Goal: Communication & Community: Answer question/provide support

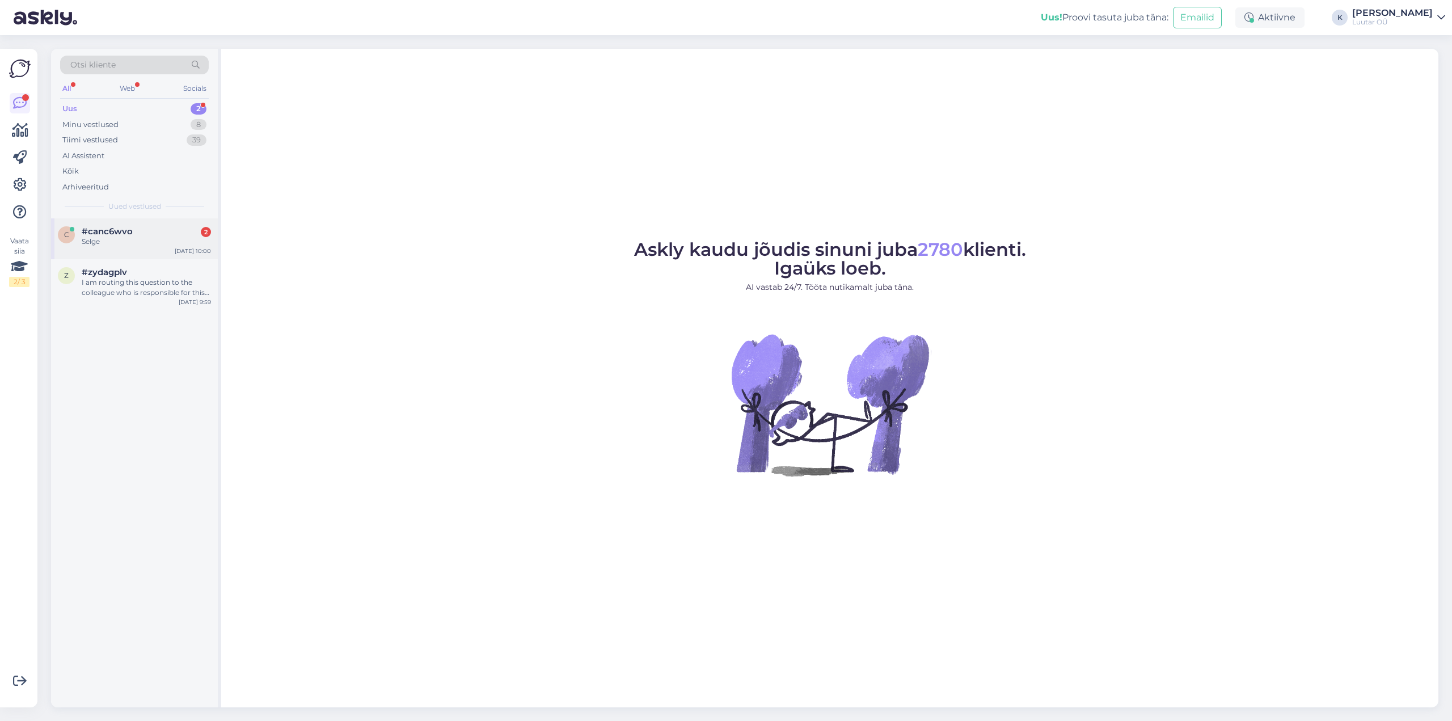
click at [102, 240] on div "Selge" at bounding box center [146, 242] width 129 height 10
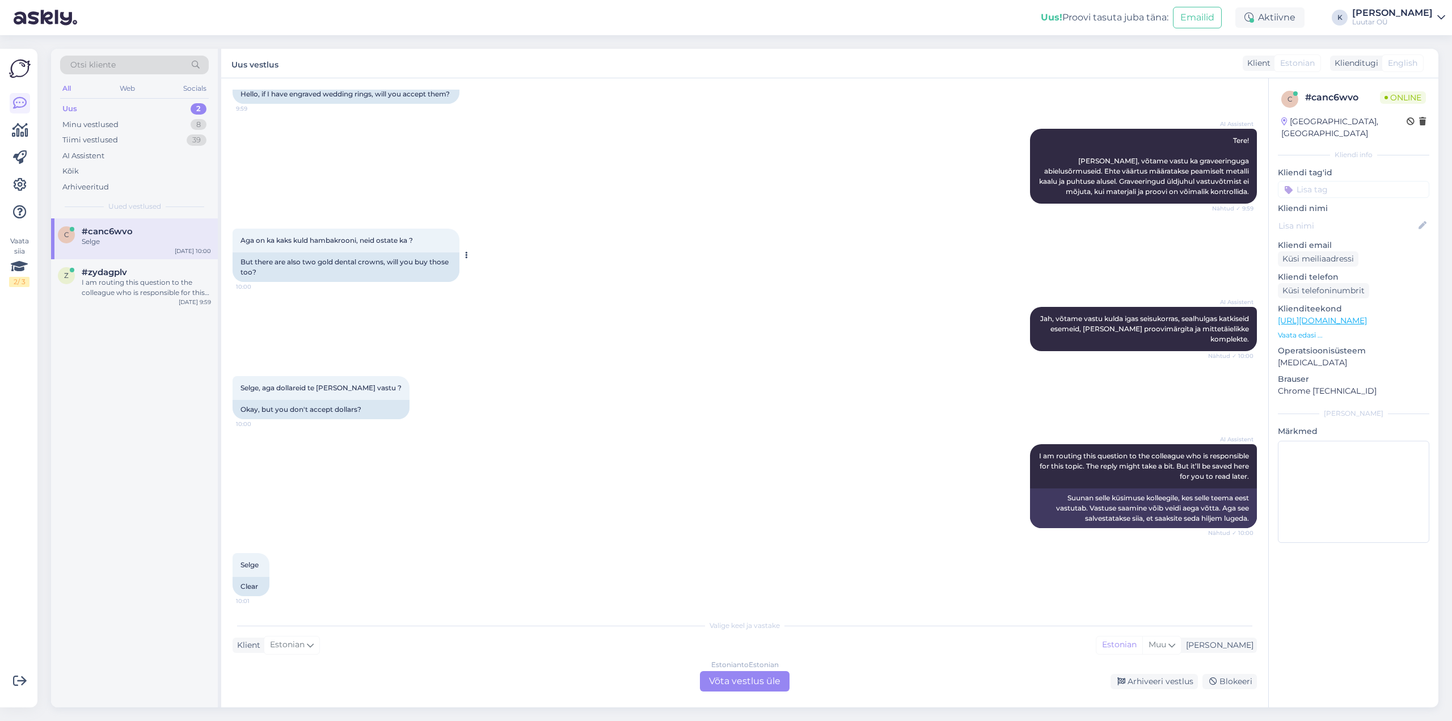
scroll to position [115, 0]
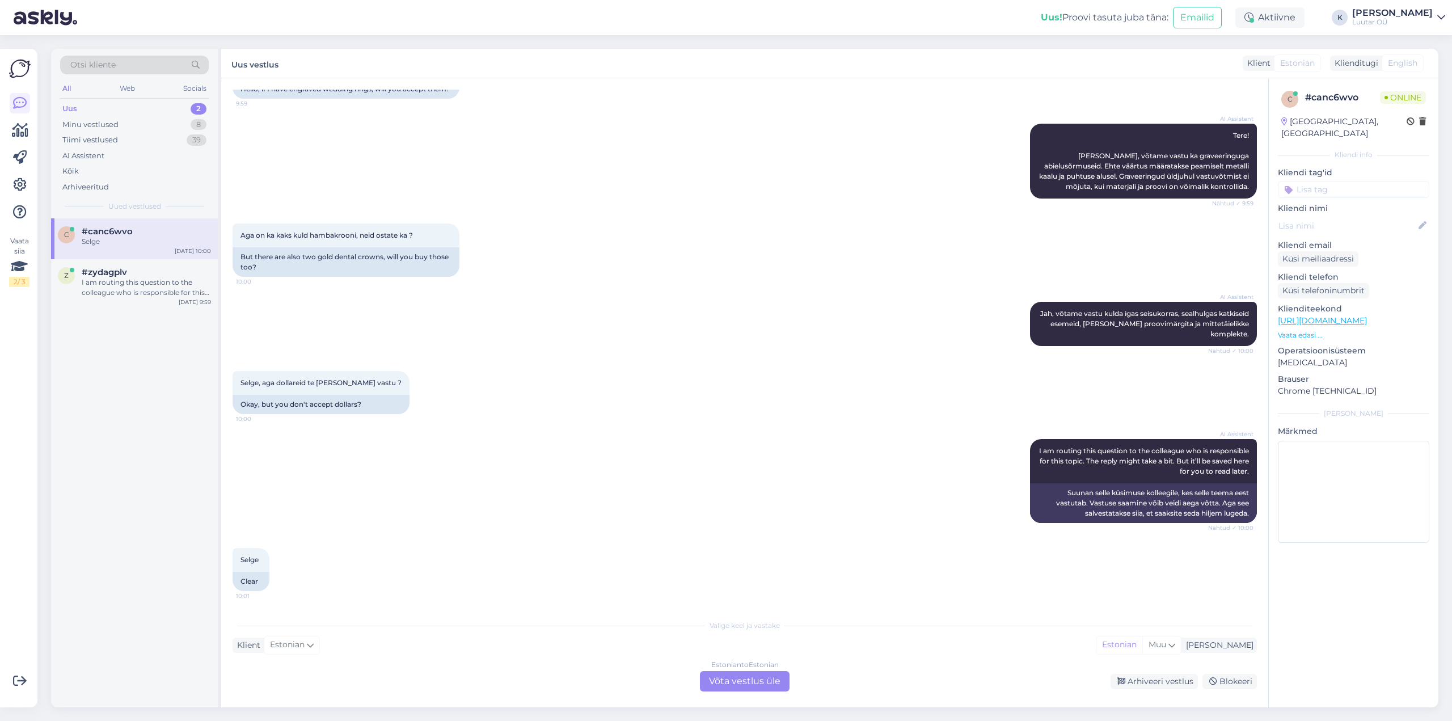
click at [732, 683] on div "Estonian to Estonian Võta vestlus üle" at bounding box center [745, 681] width 90 height 20
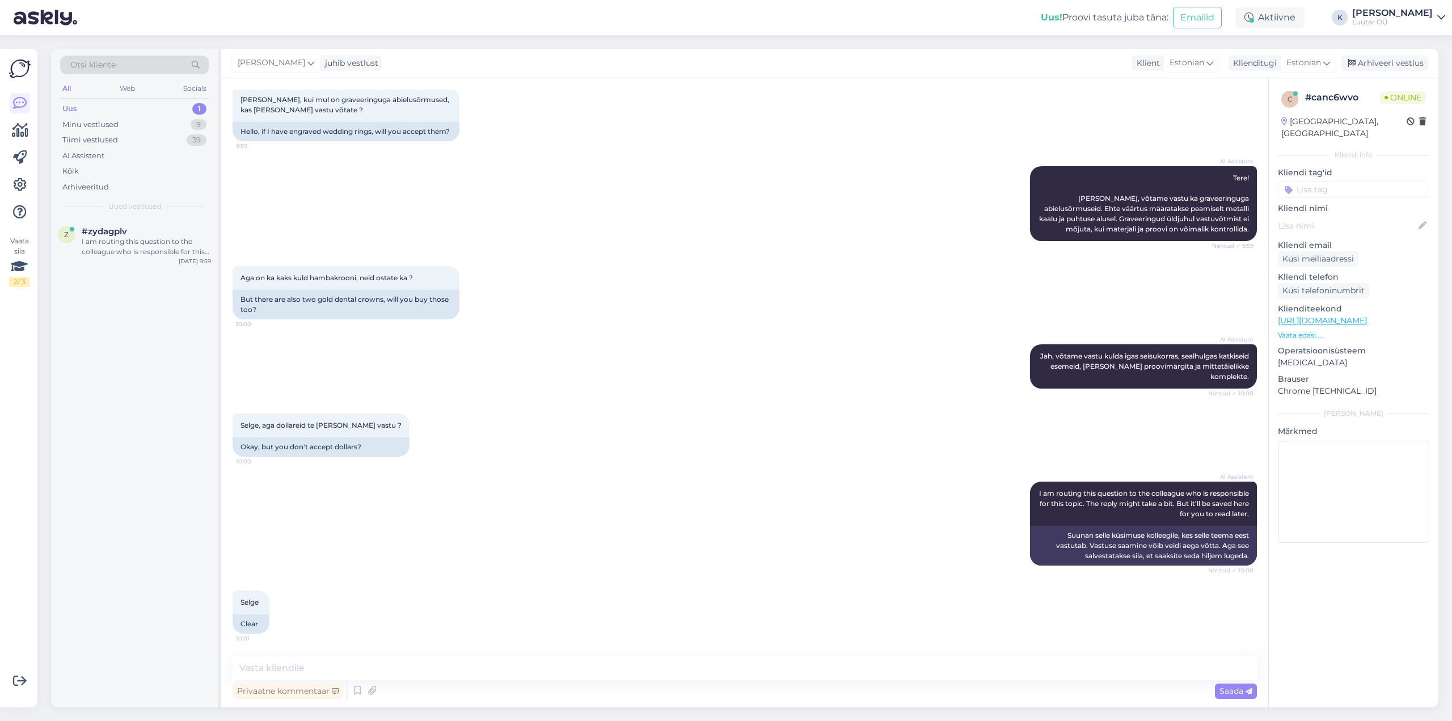
scroll to position [72, 0]
click at [629, 670] on textarea at bounding box center [745, 668] width 1025 height 24
type textarea "Tere! Võtame graveeringuga kulda vastu"
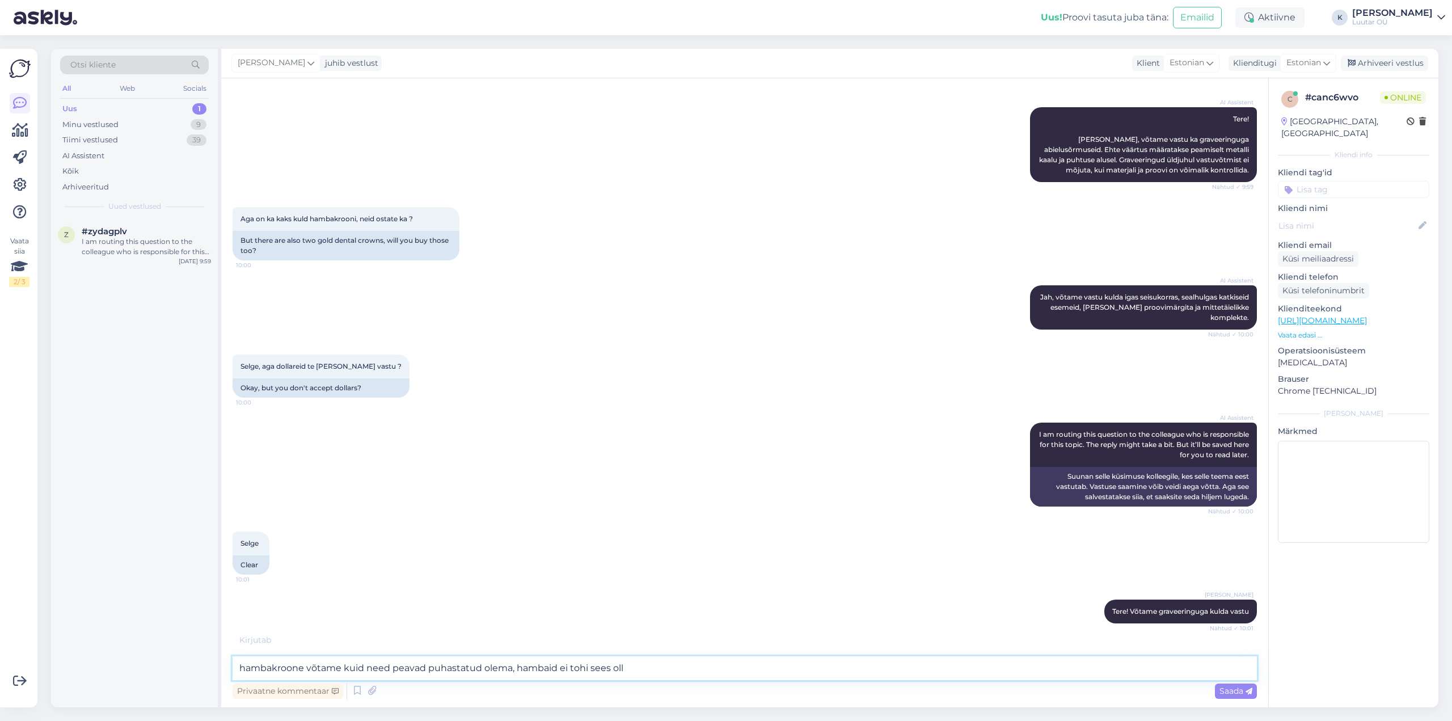
type textarea "hambakroone võtame kuid need peavad puhastatud olema, hambaid ei tohi sees olla"
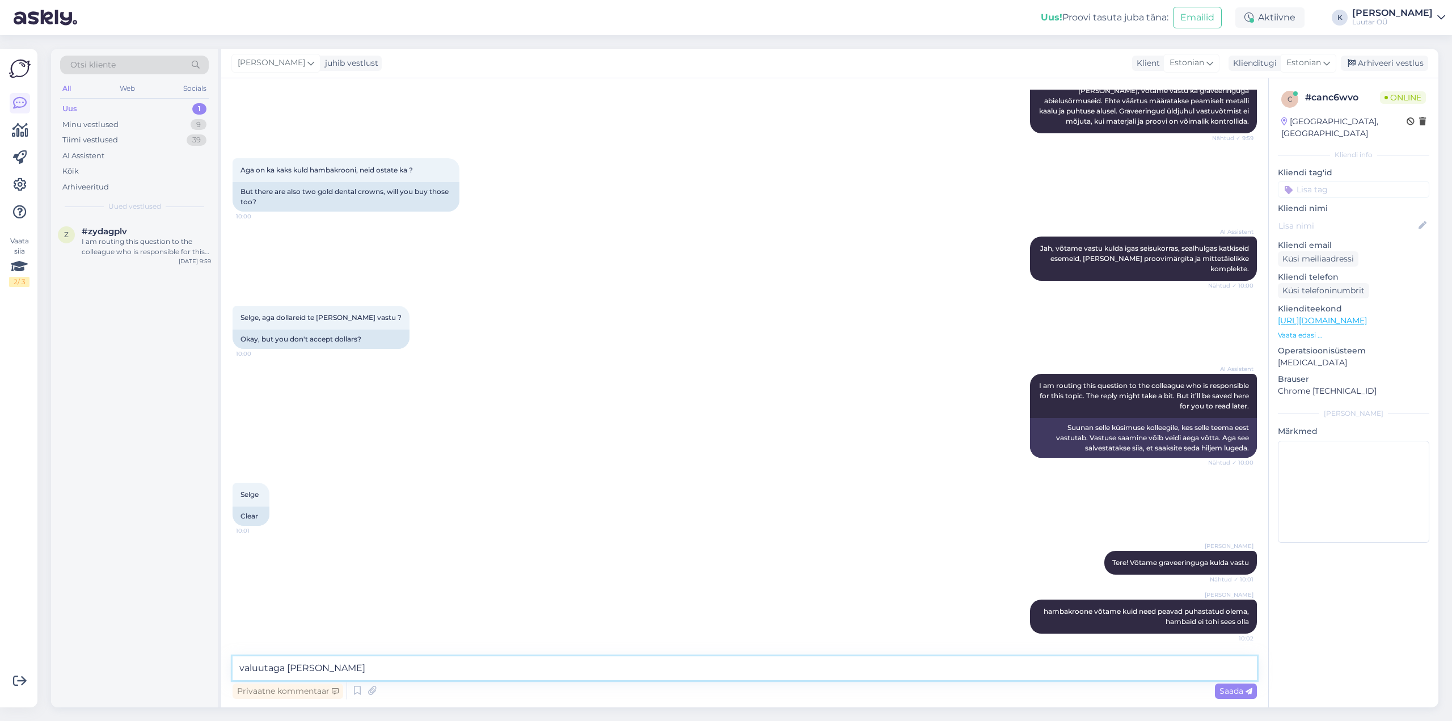
type textarea "valuutaga ei tegele"
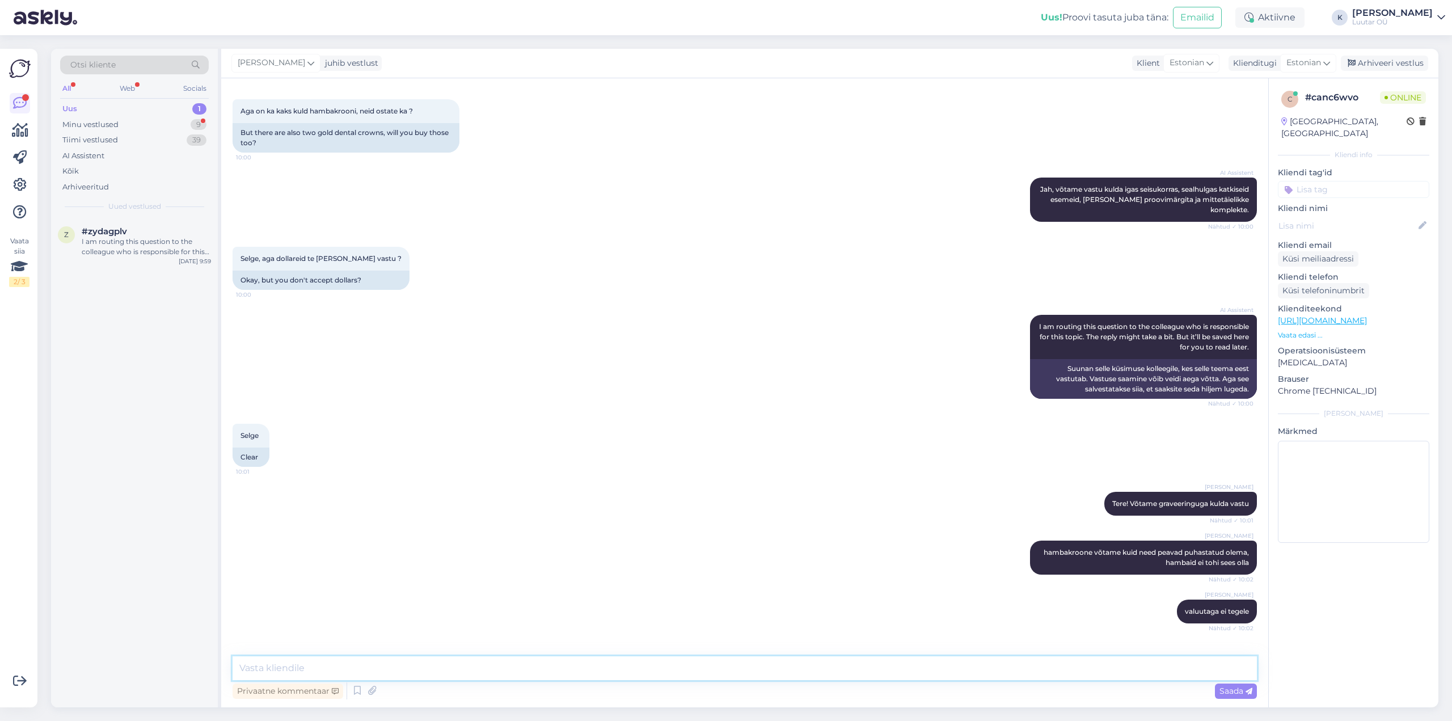
scroll to position [277, 0]
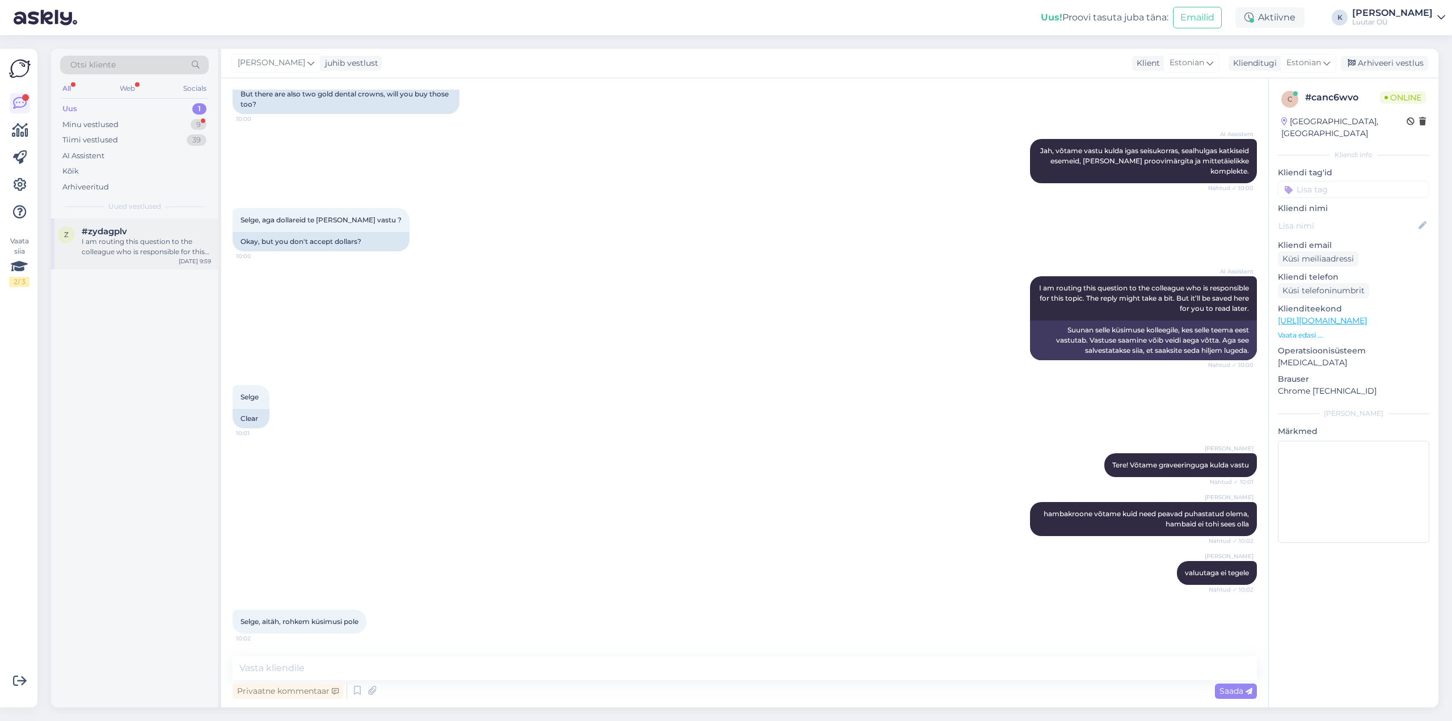
click at [116, 240] on div "I am routing this question to the colleague who is responsible for this topic. …" at bounding box center [146, 247] width 129 height 20
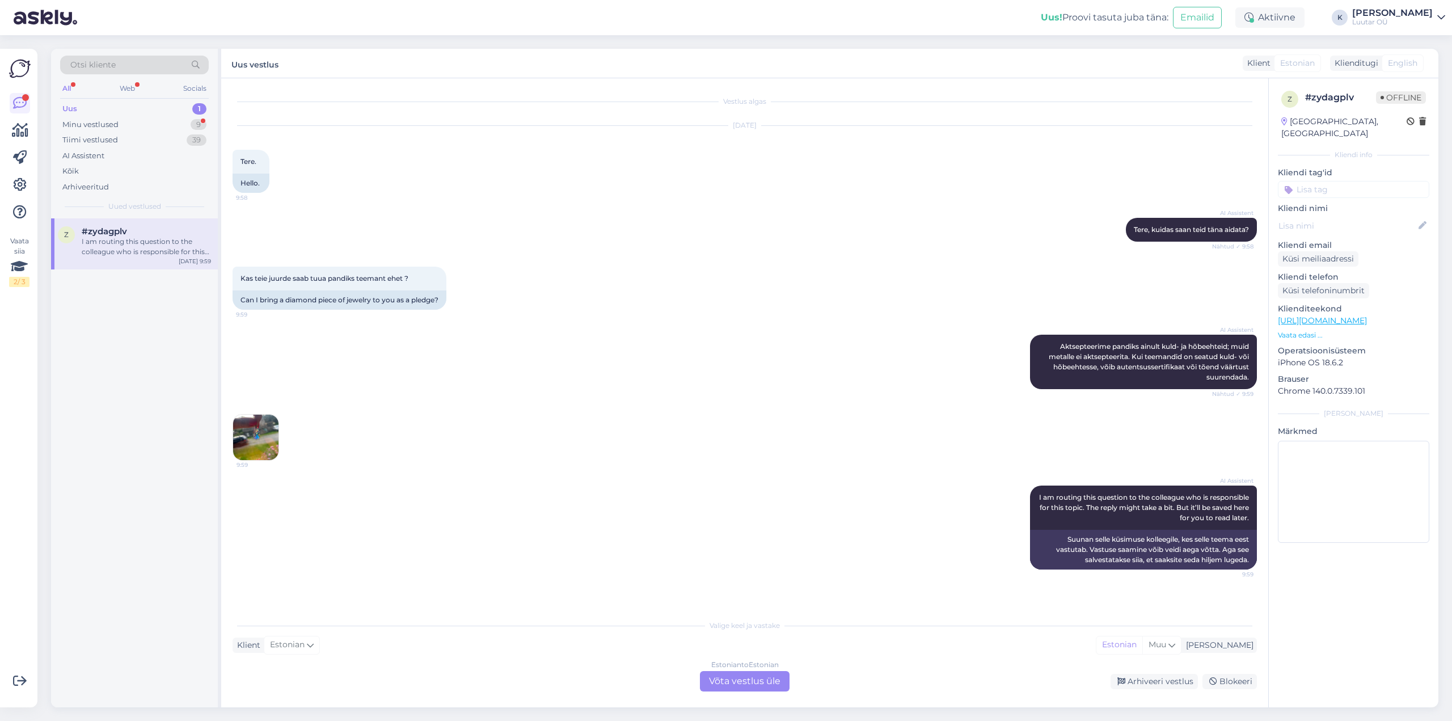
scroll to position [0, 0]
click at [258, 432] on img at bounding box center [255, 437] width 45 height 45
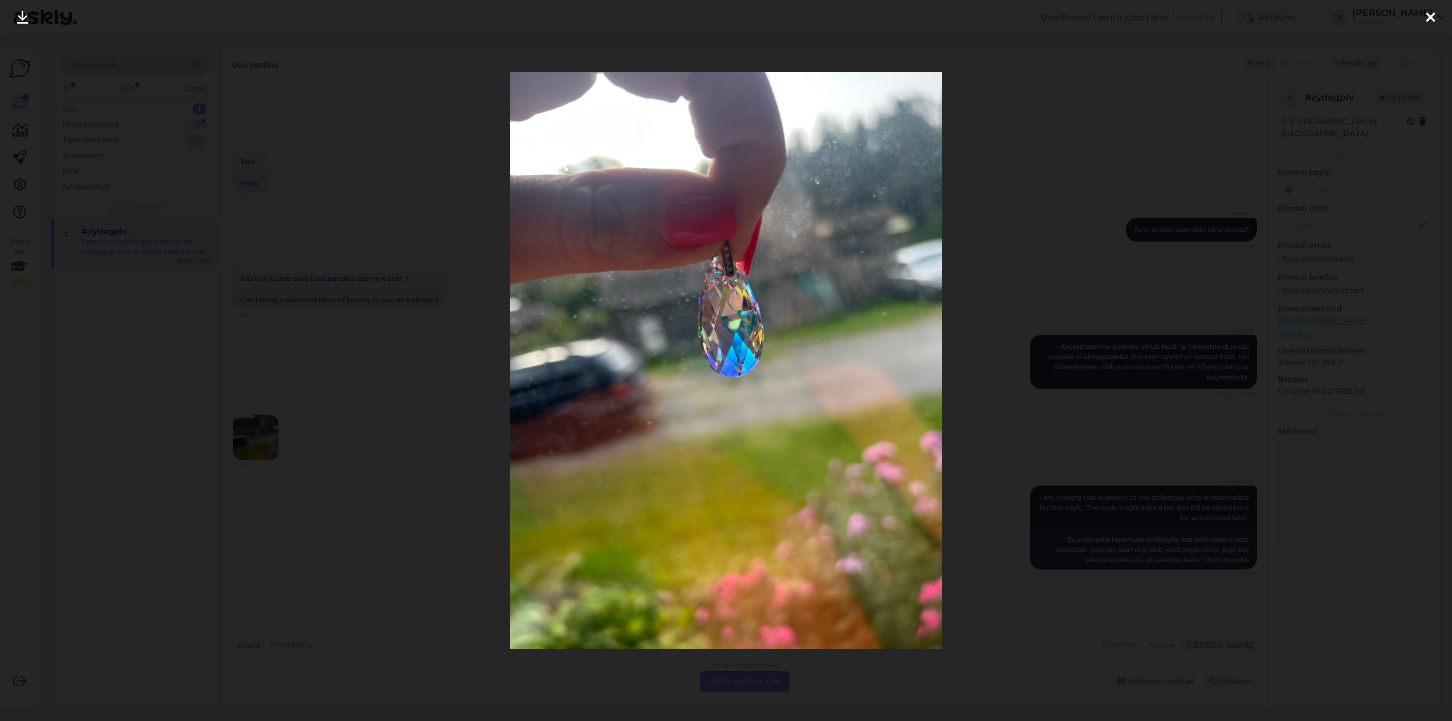
click at [1433, 16] on icon at bounding box center [1430, 18] width 9 height 15
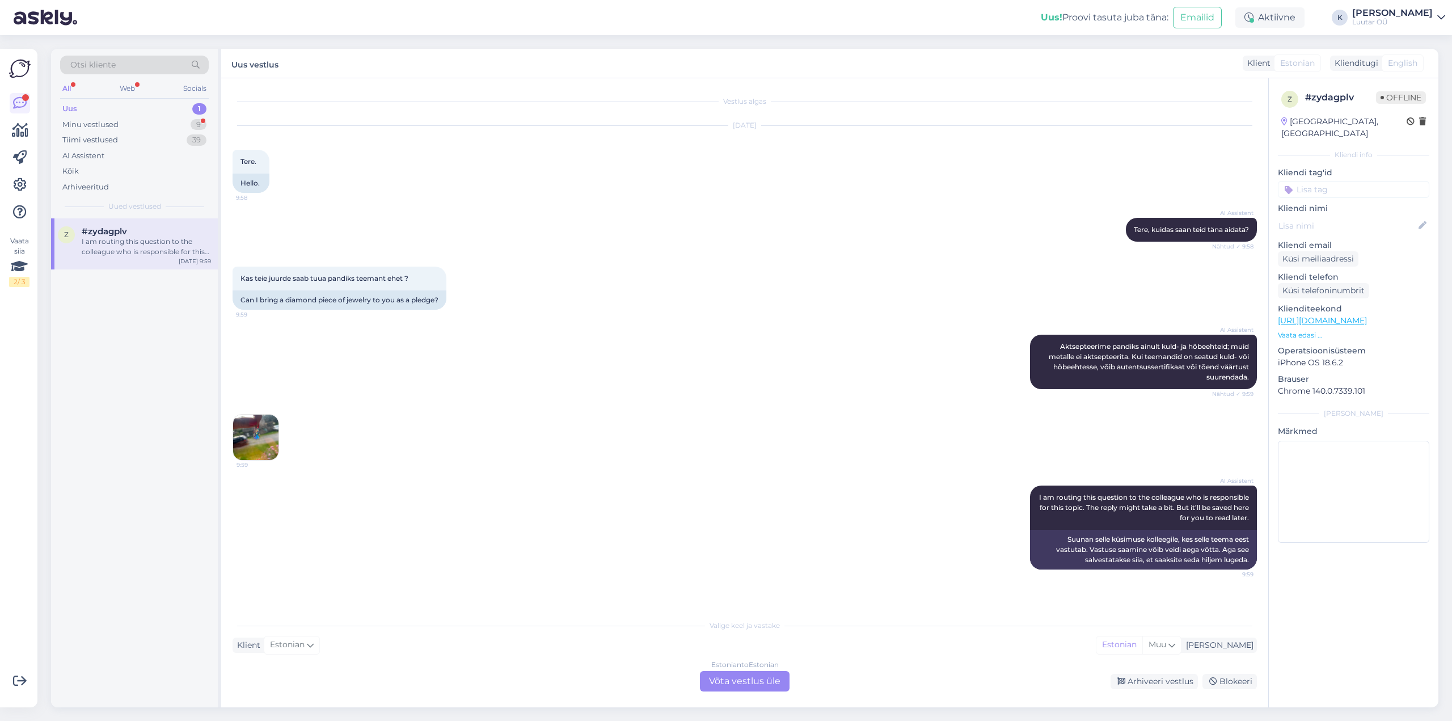
click at [763, 681] on div "Estonian to Estonian Võta vestlus üle" at bounding box center [745, 681] width 90 height 20
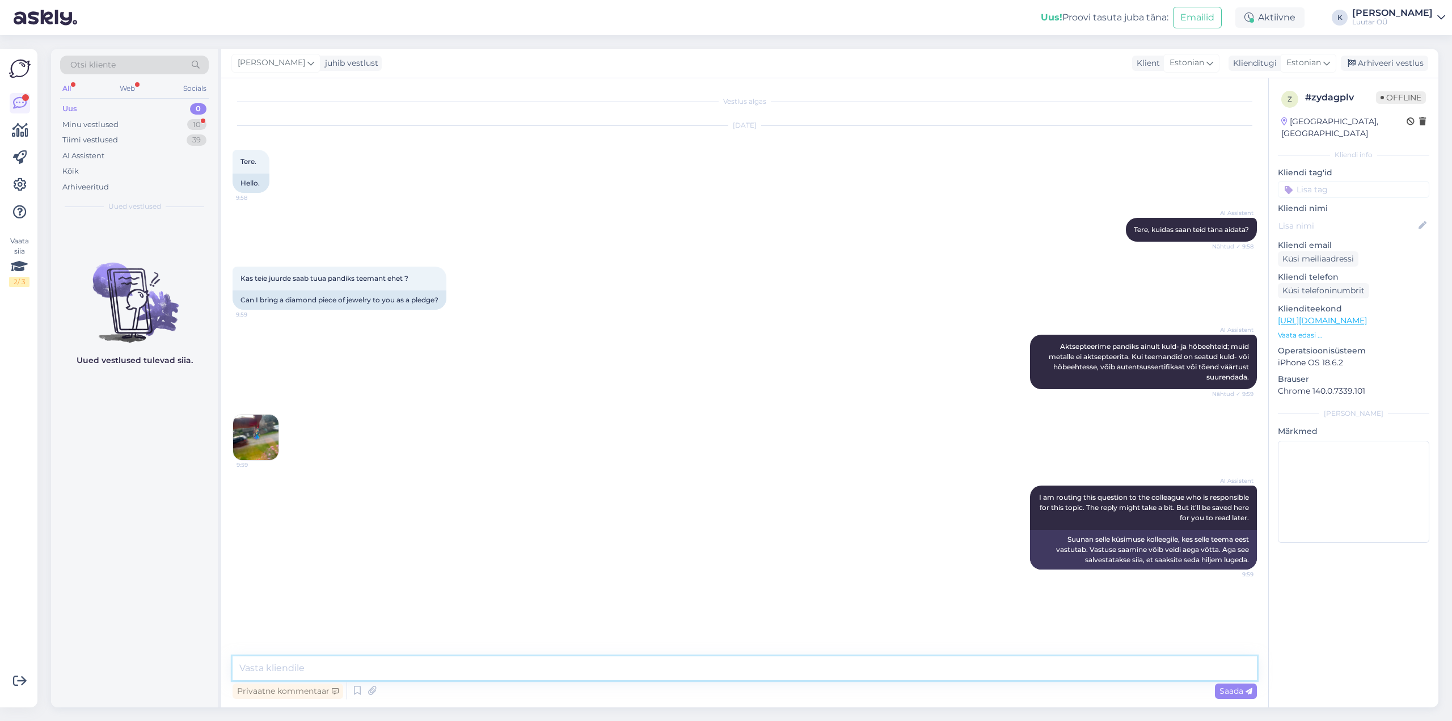
click at [544, 677] on textarea at bounding box center [745, 668] width 1025 height 24
click at [254, 437] on img at bounding box center [255, 437] width 45 height 45
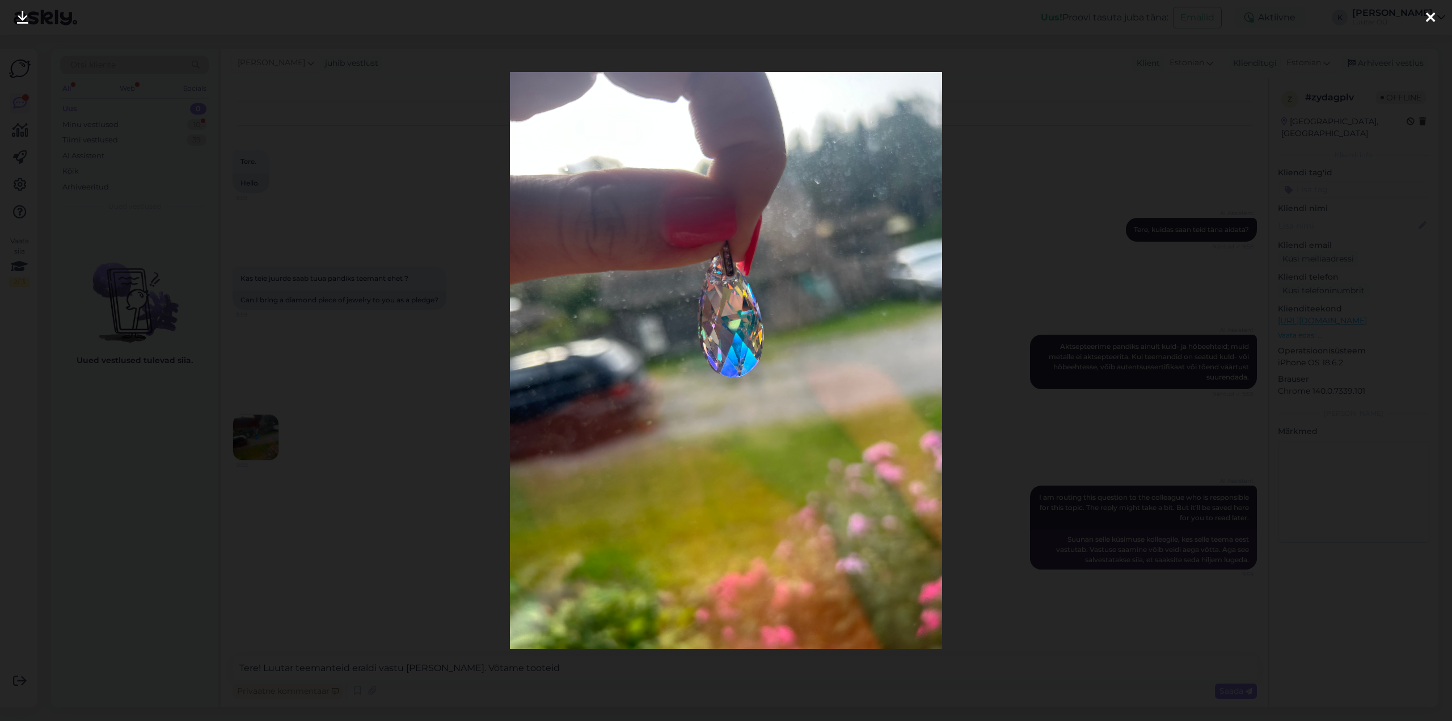
drag, startPoint x: 1436, startPoint y: 15, endPoint x: 1381, endPoint y: 45, distance: 62.4
click at [1435, 15] on div at bounding box center [1431, 18] width 23 height 36
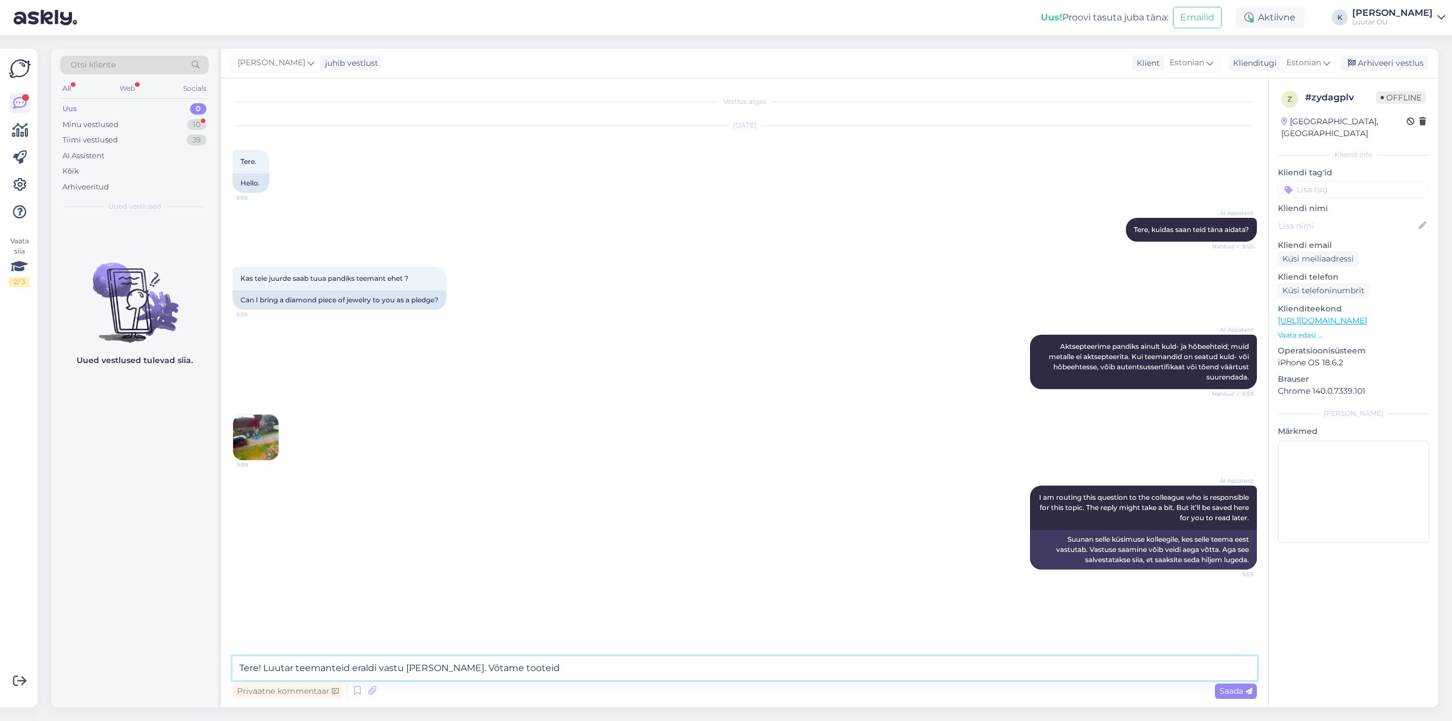
drag, startPoint x: 512, startPoint y: 668, endPoint x: 478, endPoint y: 666, distance: 34.7
click at [478, 666] on textarea "Tere! Luutar teemanteid eraldi vastu [PERSON_NAME]. Võtame tooteid" at bounding box center [745, 668] width 1025 height 24
click at [554, 672] on textarea "Tere! Luutar teemanteid eraldi vastu [PERSON_NAME]. Võtame tooteid" at bounding box center [745, 668] width 1025 height 24
type textarea "Tere! Luutar teemanteid eraldi vastu [PERSON_NAME]. Võtame vastu kuldehteid kus…"
drag, startPoint x: 1235, startPoint y: 692, endPoint x: 1225, endPoint y: 690, distance: 9.1
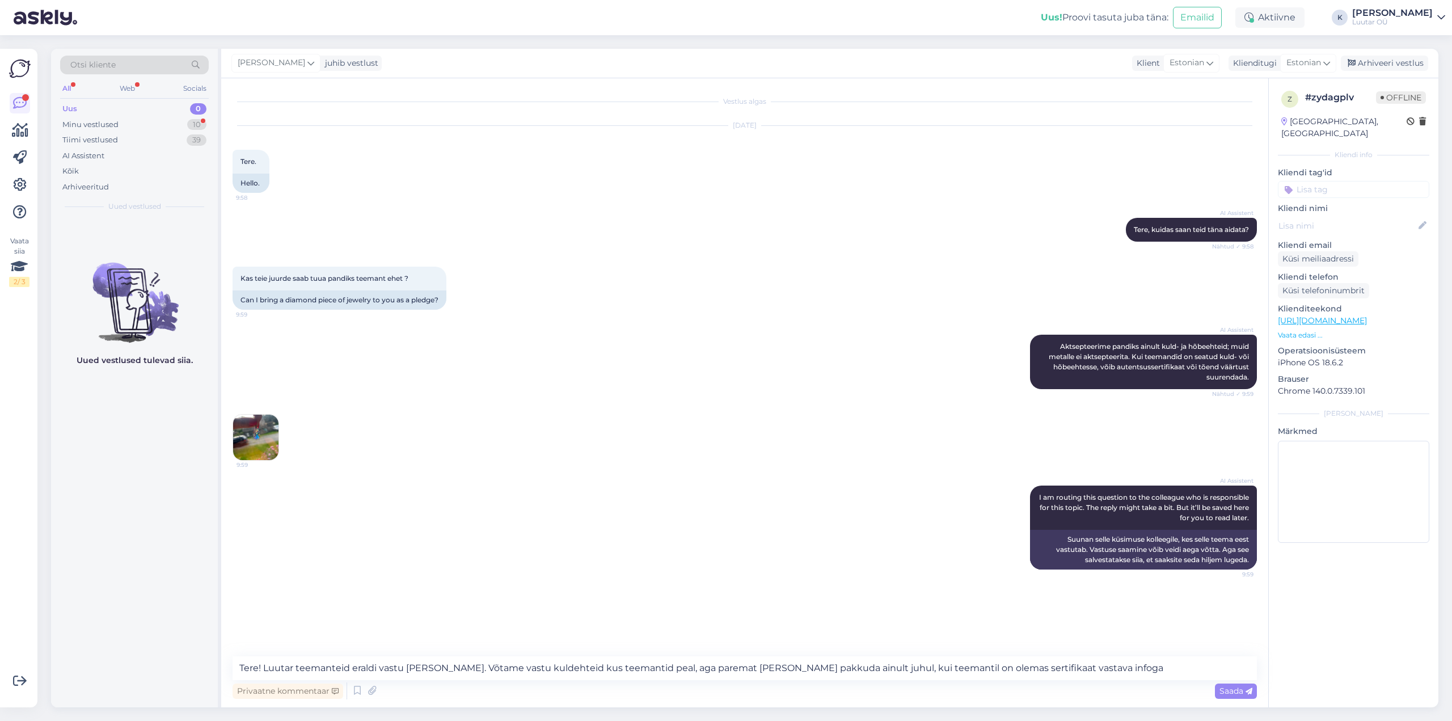
click at [1235, 692] on span "Saada" at bounding box center [1236, 691] width 33 height 10
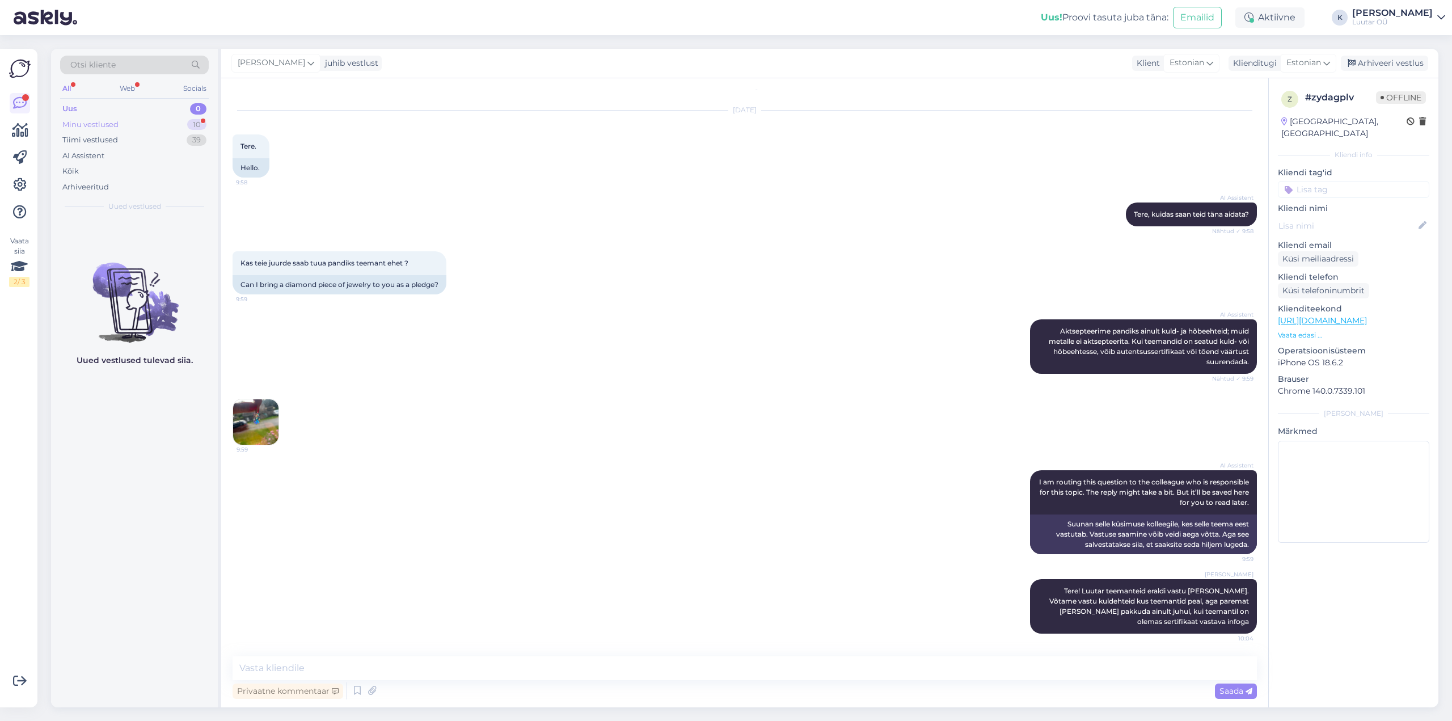
click at [106, 123] on div "Minu vestlused" at bounding box center [90, 124] width 56 height 11
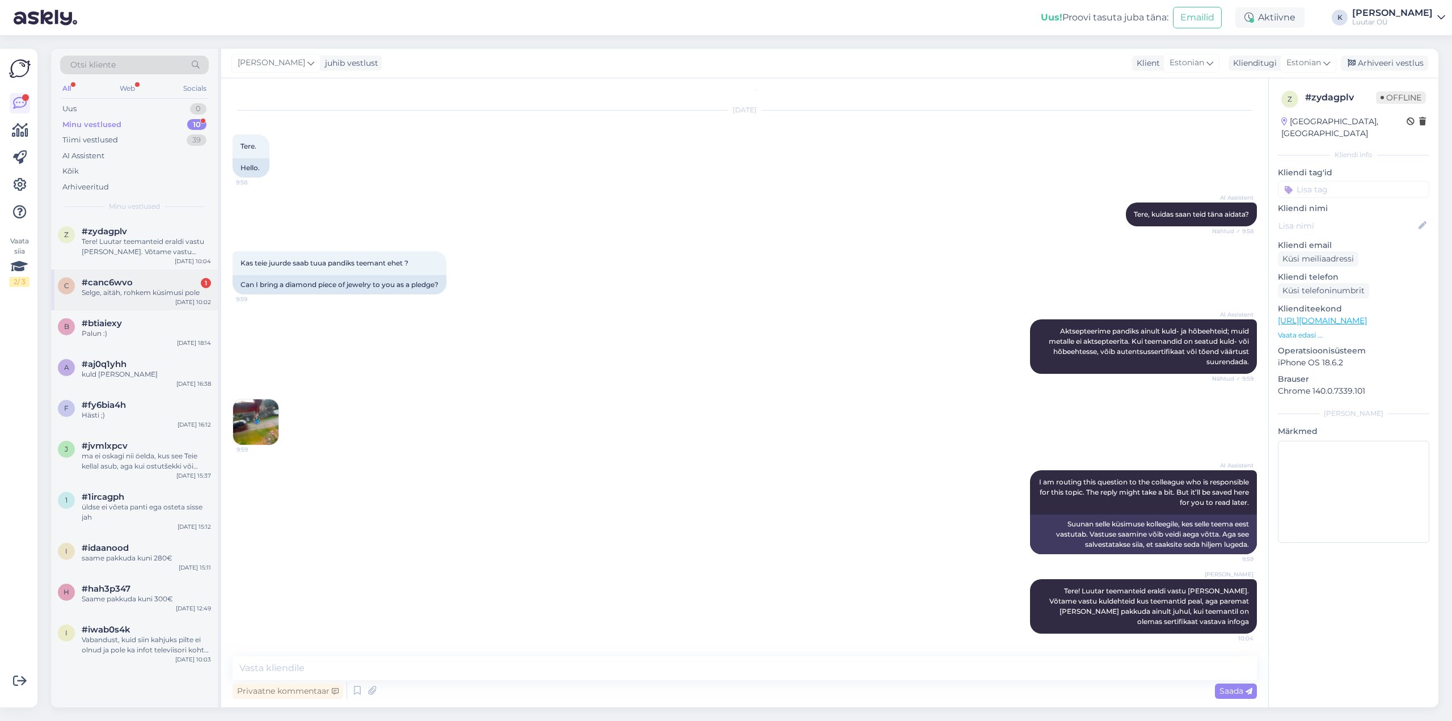
click at [105, 290] on div "Selge, aitäh, rohkem küsimusi pole" at bounding box center [146, 293] width 129 height 10
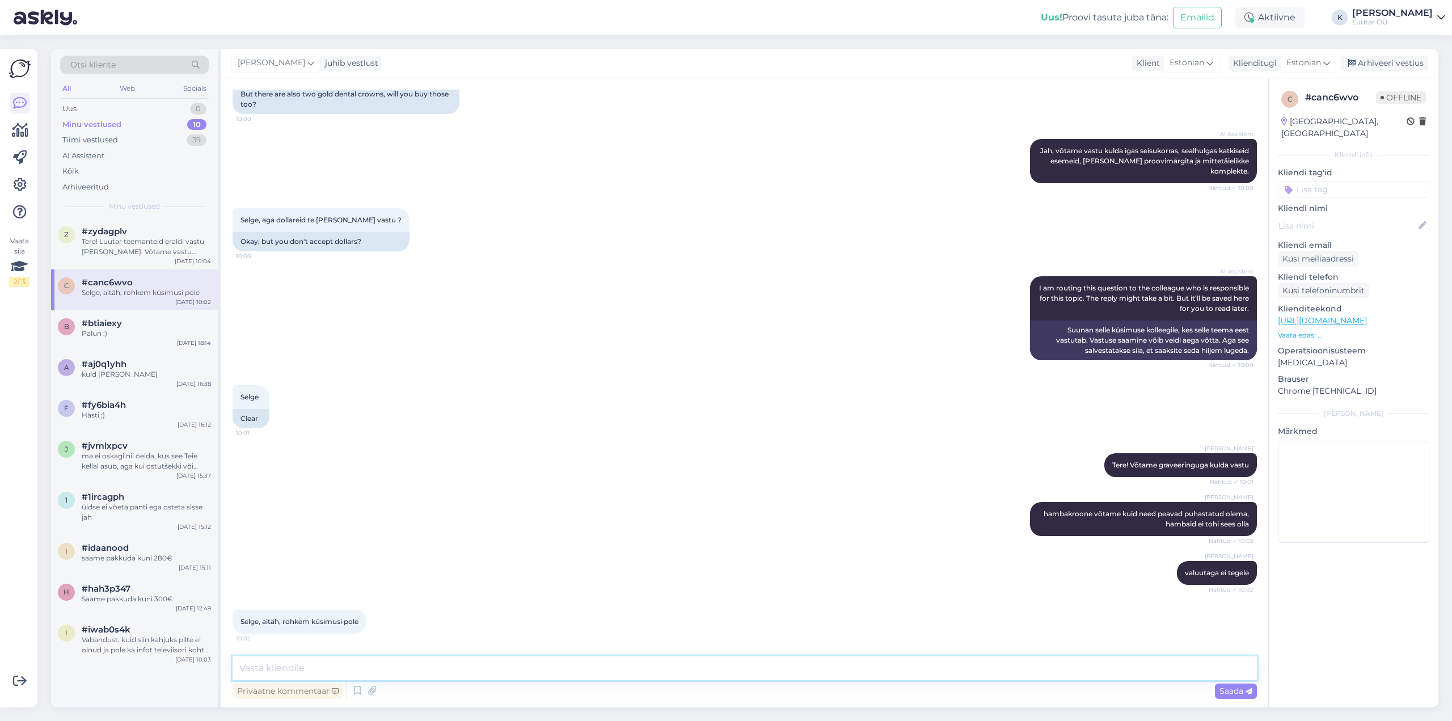
click at [361, 673] on textarea at bounding box center [745, 668] width 1025 height 24
type textarea "Palun :)"
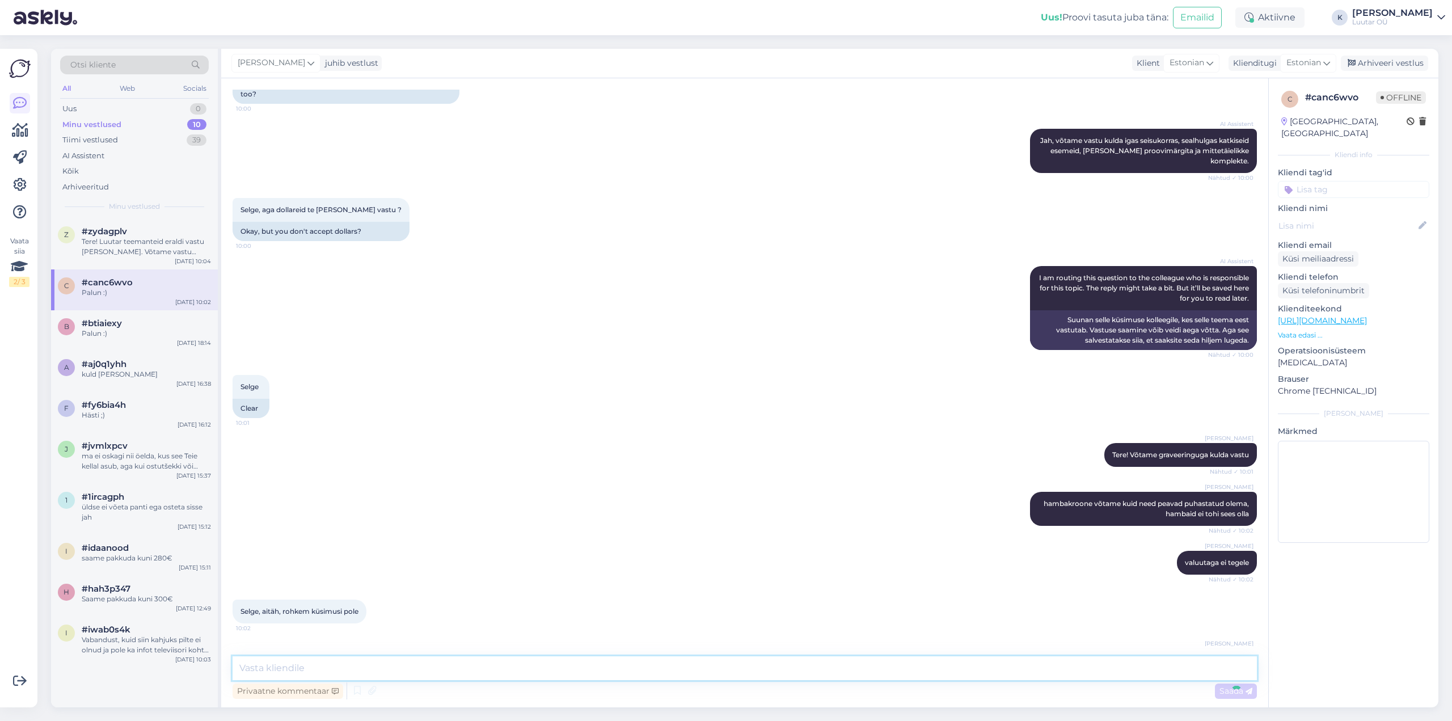
scroll to position [326, 0]
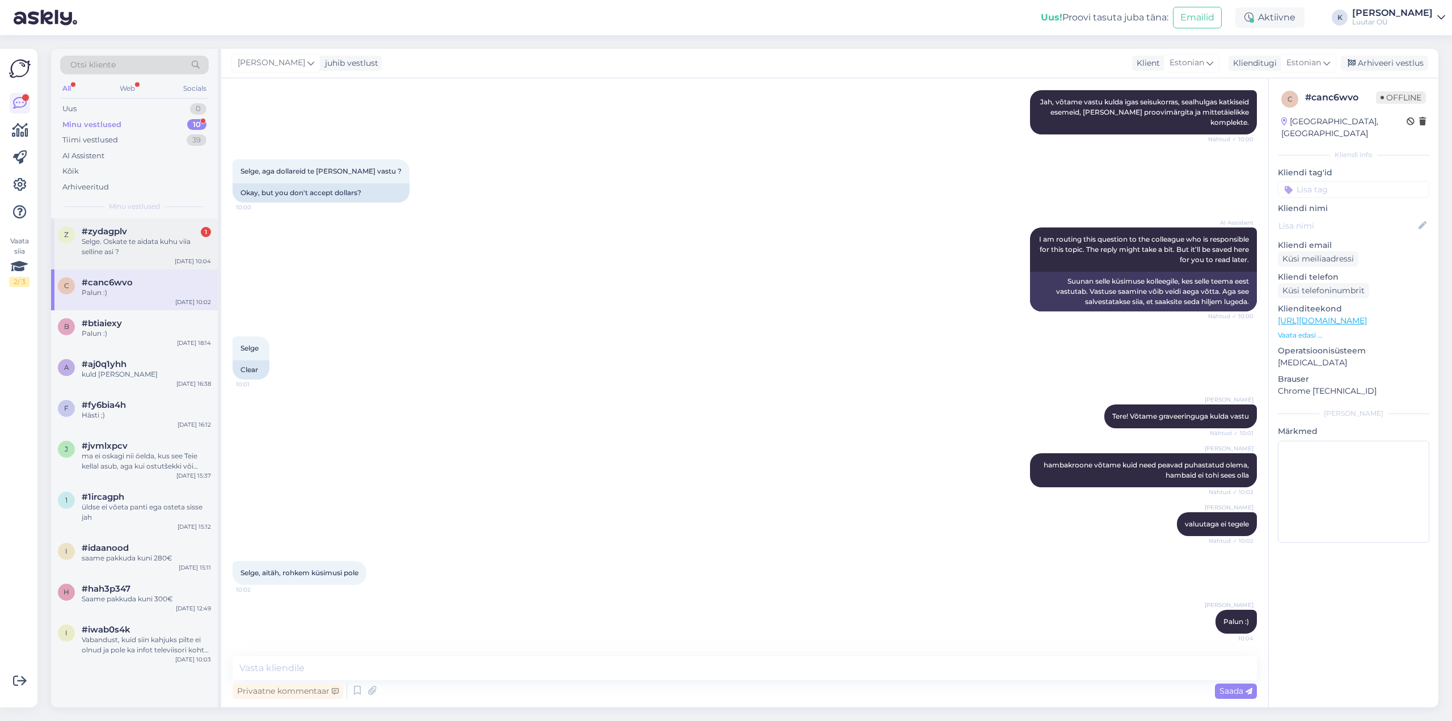
click at [92, 231] on span "#zydagplv" at bounding box center [104, 231] width 45 height 10
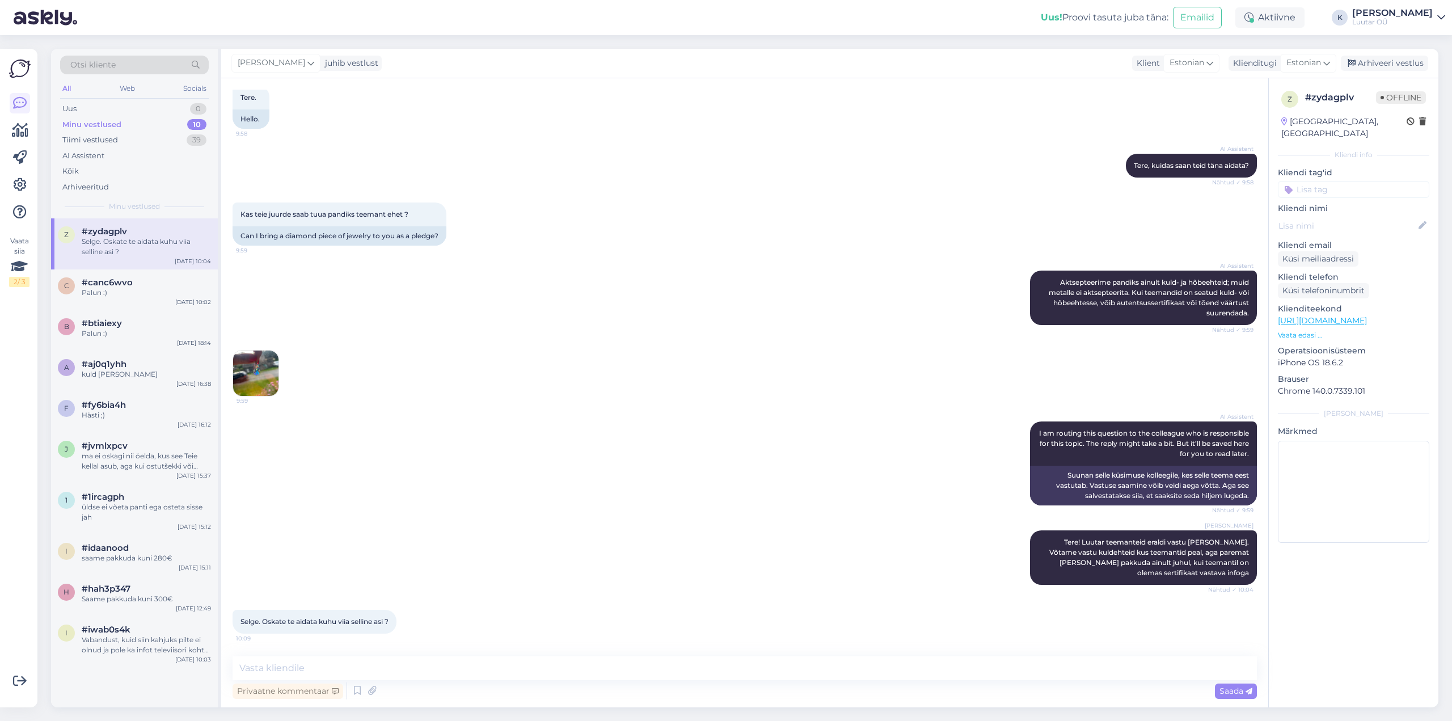
scroll to position [64, 0]
click at [433, 666] on textarea at bounding box center [745, 668] width 1025 height 24
type textarea "kahjuks jään vastuse võlgu, ei teagi täpselt kes sellega tegeleda võiks. Muidug…"
